Goal: Find specific page/section: Find specific page/section

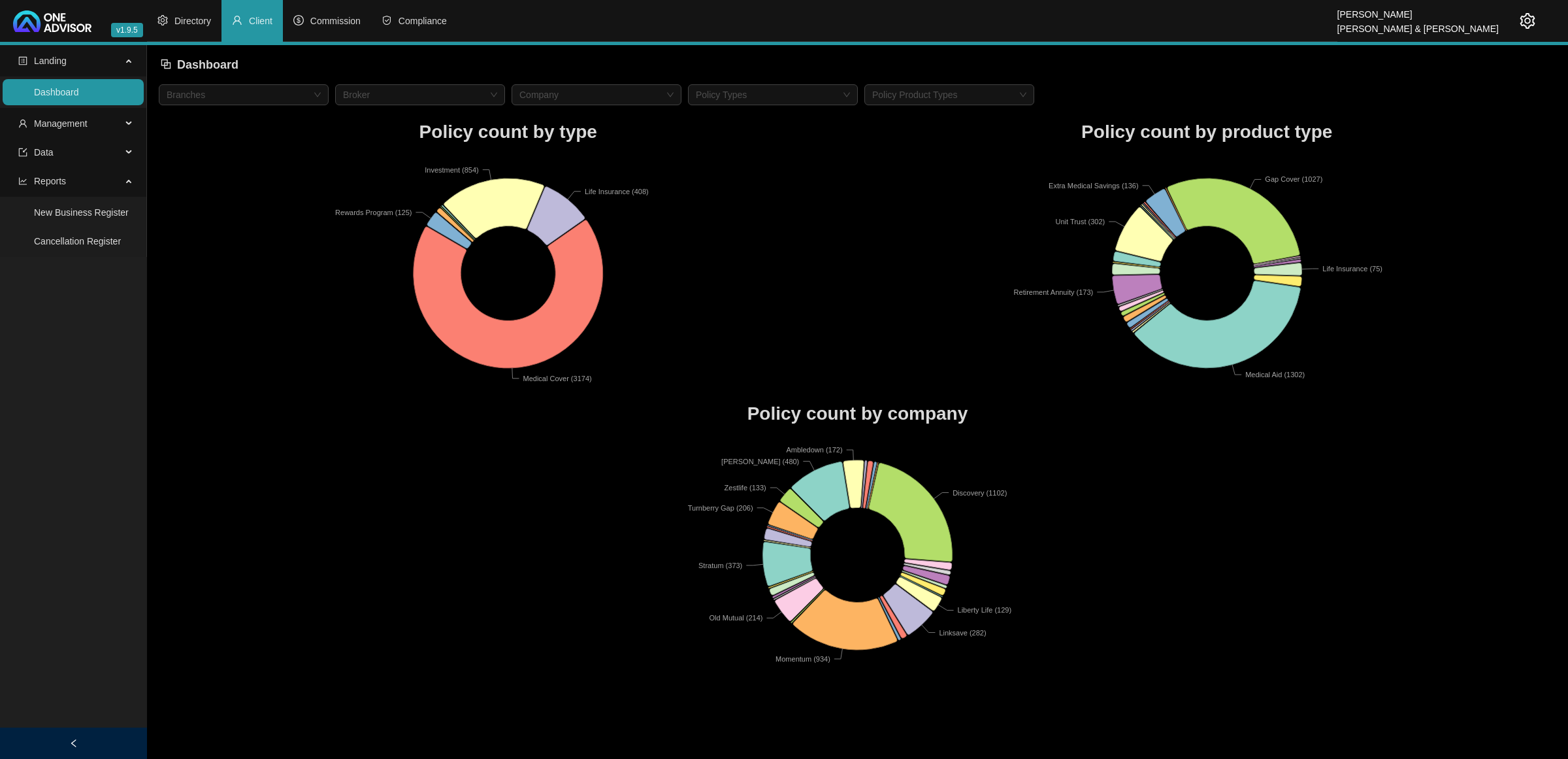
click at [128, 123] on icon at bounding box center [130, 123] width 7 height 0
click at [62, 160] on link "Clients" at bounding box center [47, 155] width 28 height 11
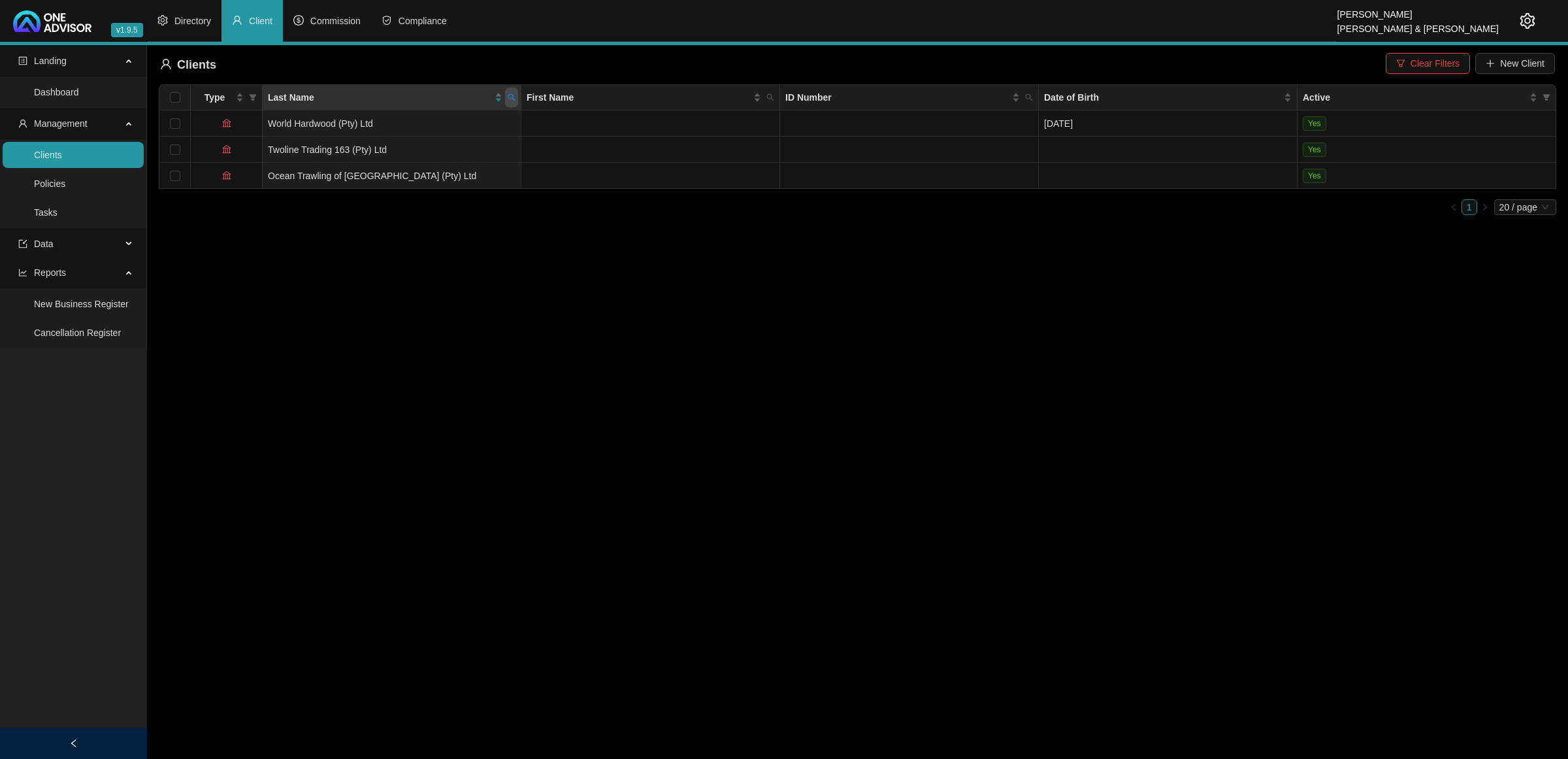
click at [515, 97] on icon "search" at bounding box center [512, 98] width 8 height 8
type input "mortlock"
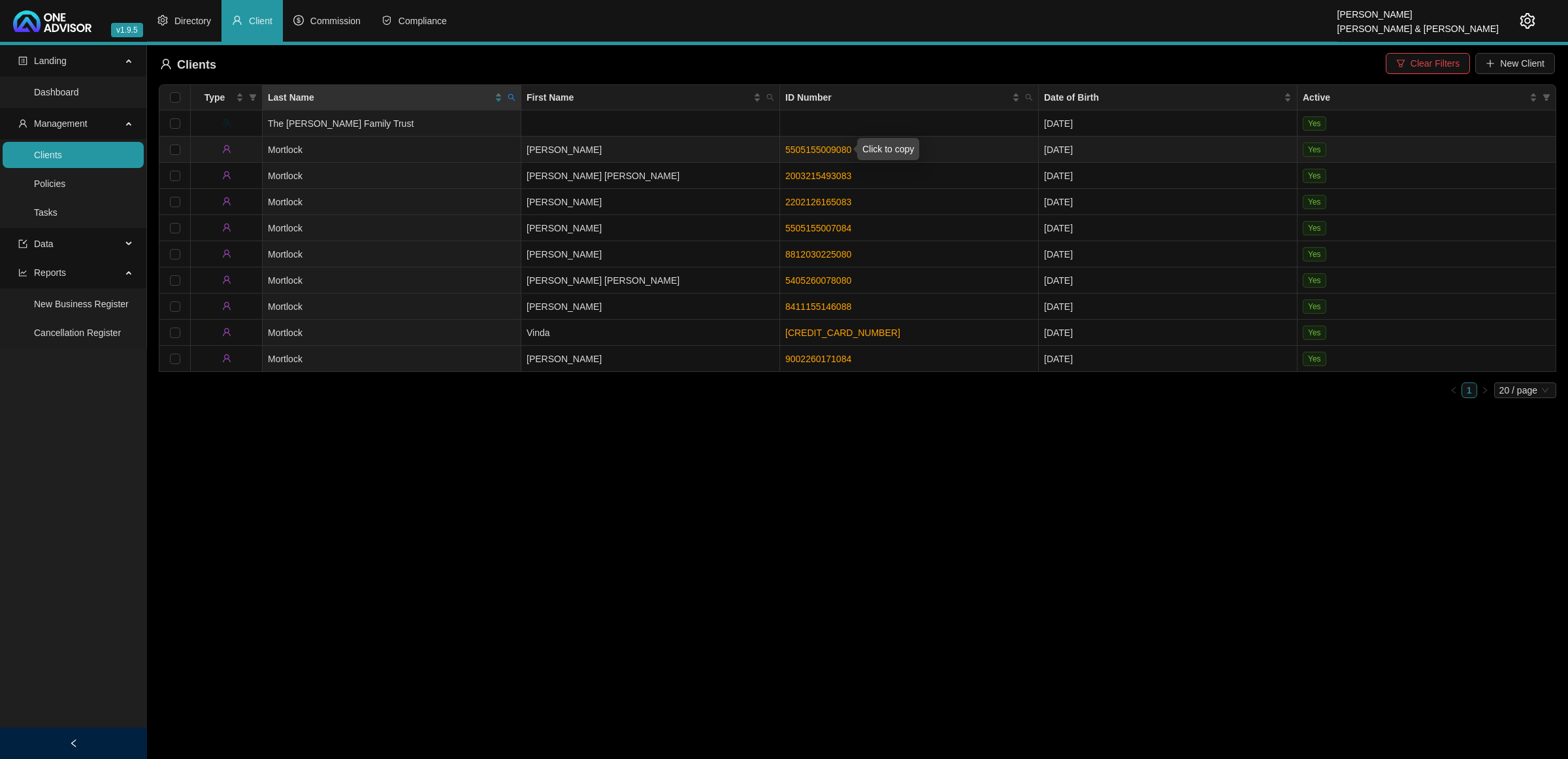
click at [811, 151] on link "5505155009080" at bounding box center [818, 150] width 66 height 11
click at [508, 94] on icon "search" at bounding box center [512, 98] width 8 height 8
click at [500, 141] on button "Reset" at bounding box center [483, 149] width 59 height 16
click at [491, 131] on input "text" at bounding box center [451, 125] width 123 height 21
type input "[PERSON_NAME]"
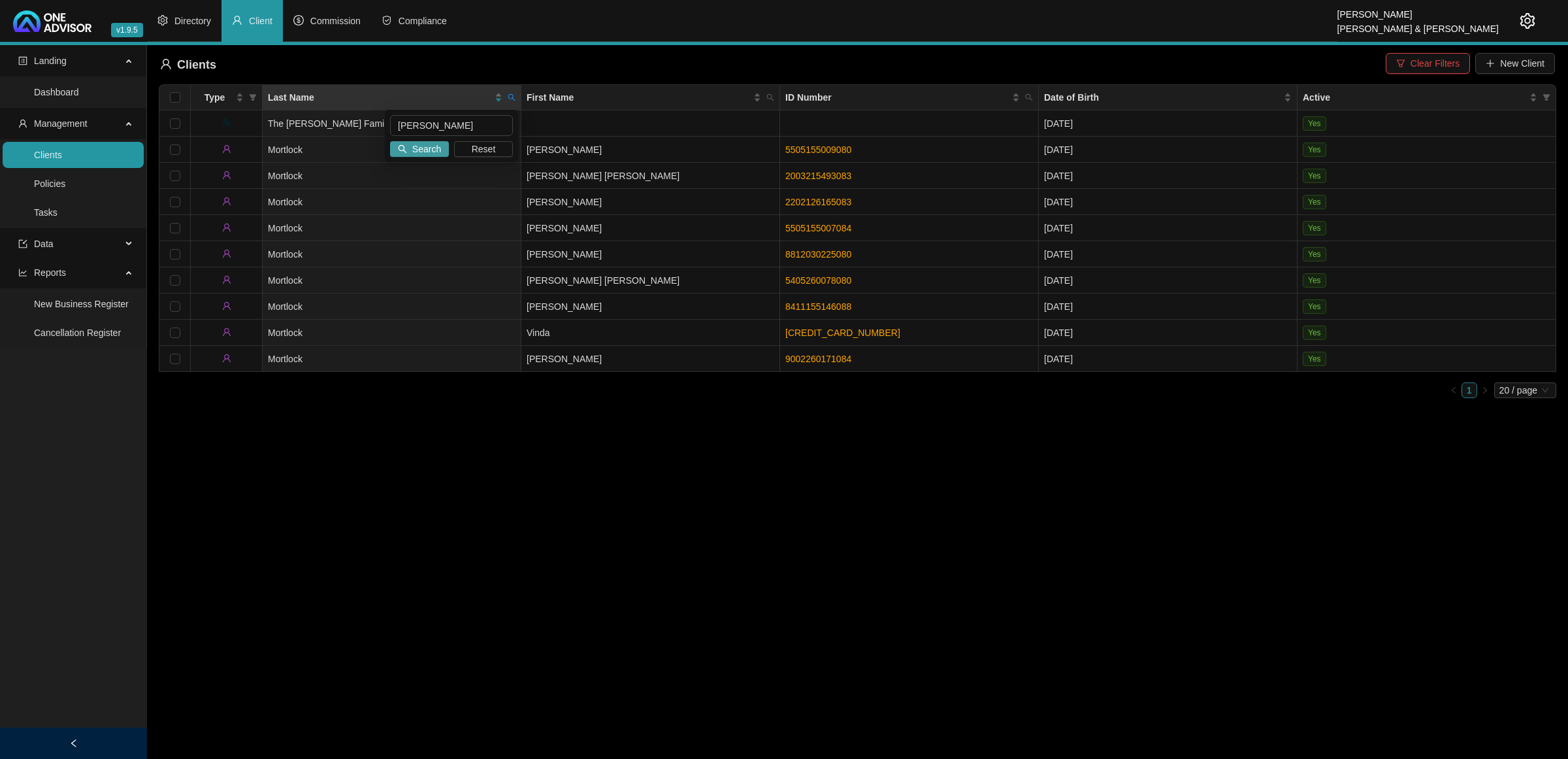
click at [429, 150] on span "Search" at bounding box center [427, 149] width 29 height 15
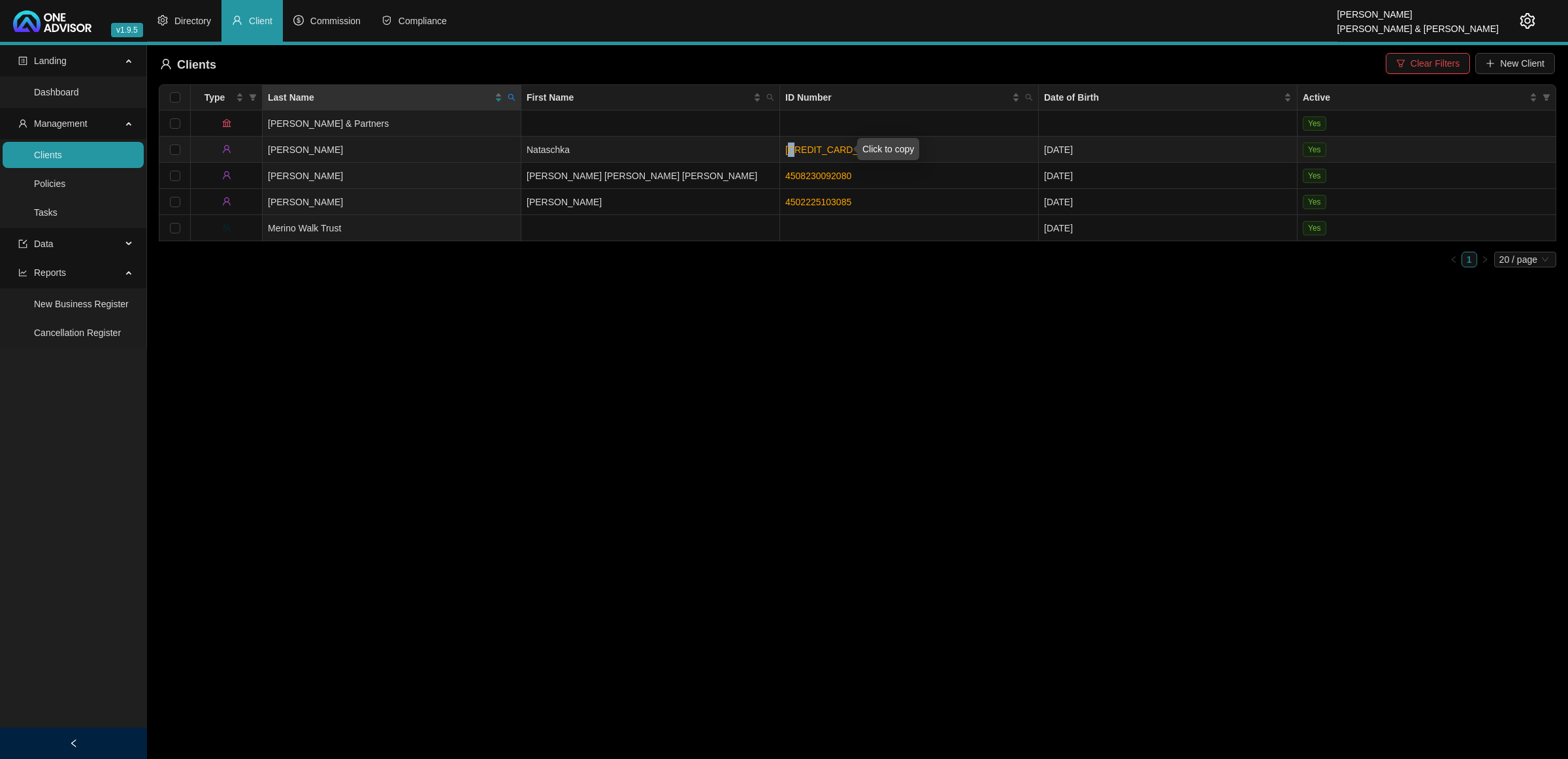
click at [792, 150] on link "[CREDIT_CARD_NUMBER]" at bounding box center [842, 150] width 115 height 11
